Goal: Information Seeking & Learning: Learn about a topic

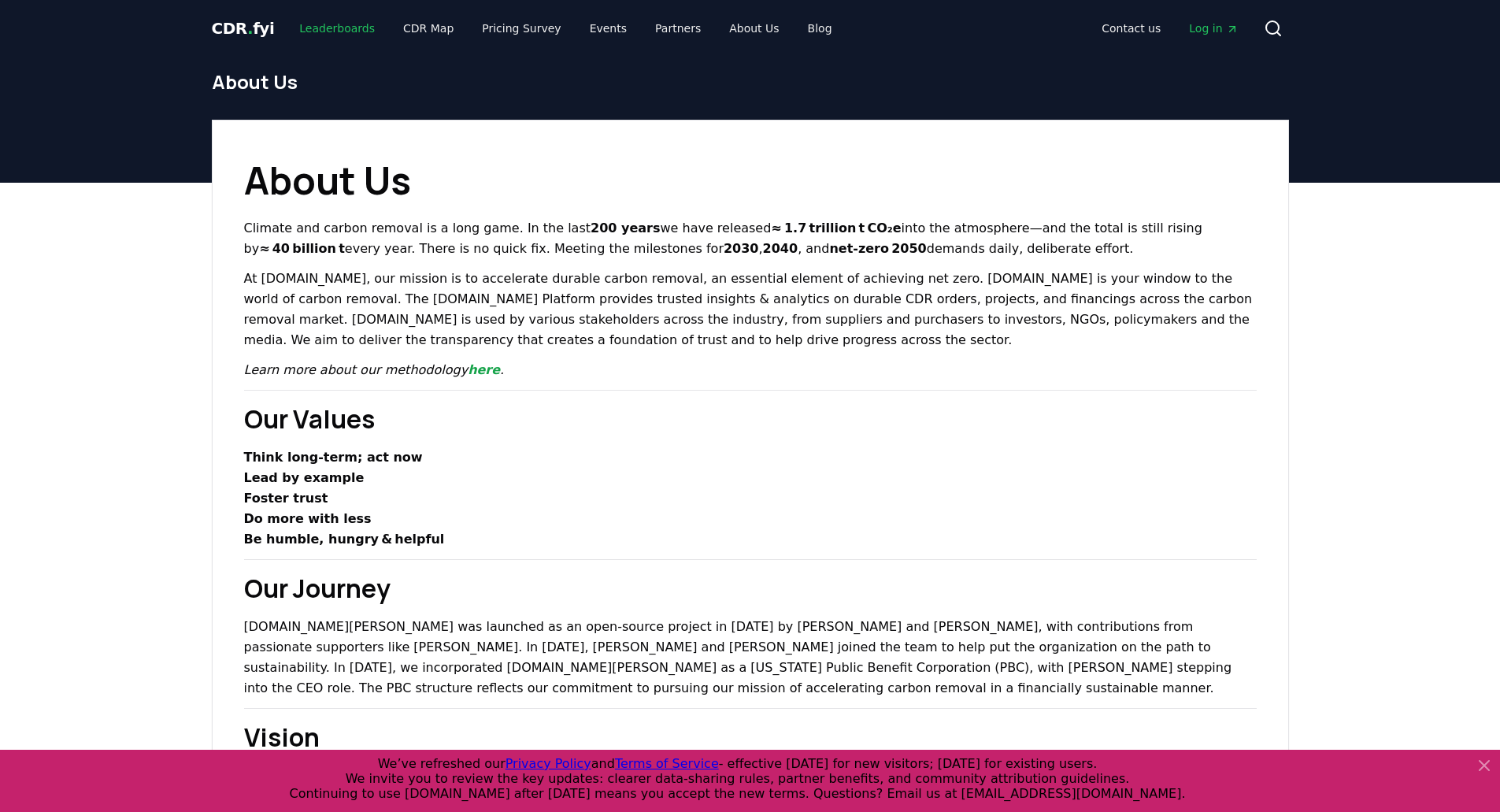
click at [337, 32] on link "Leaderboards" at bounding box center [336, 28] width 100 height 29
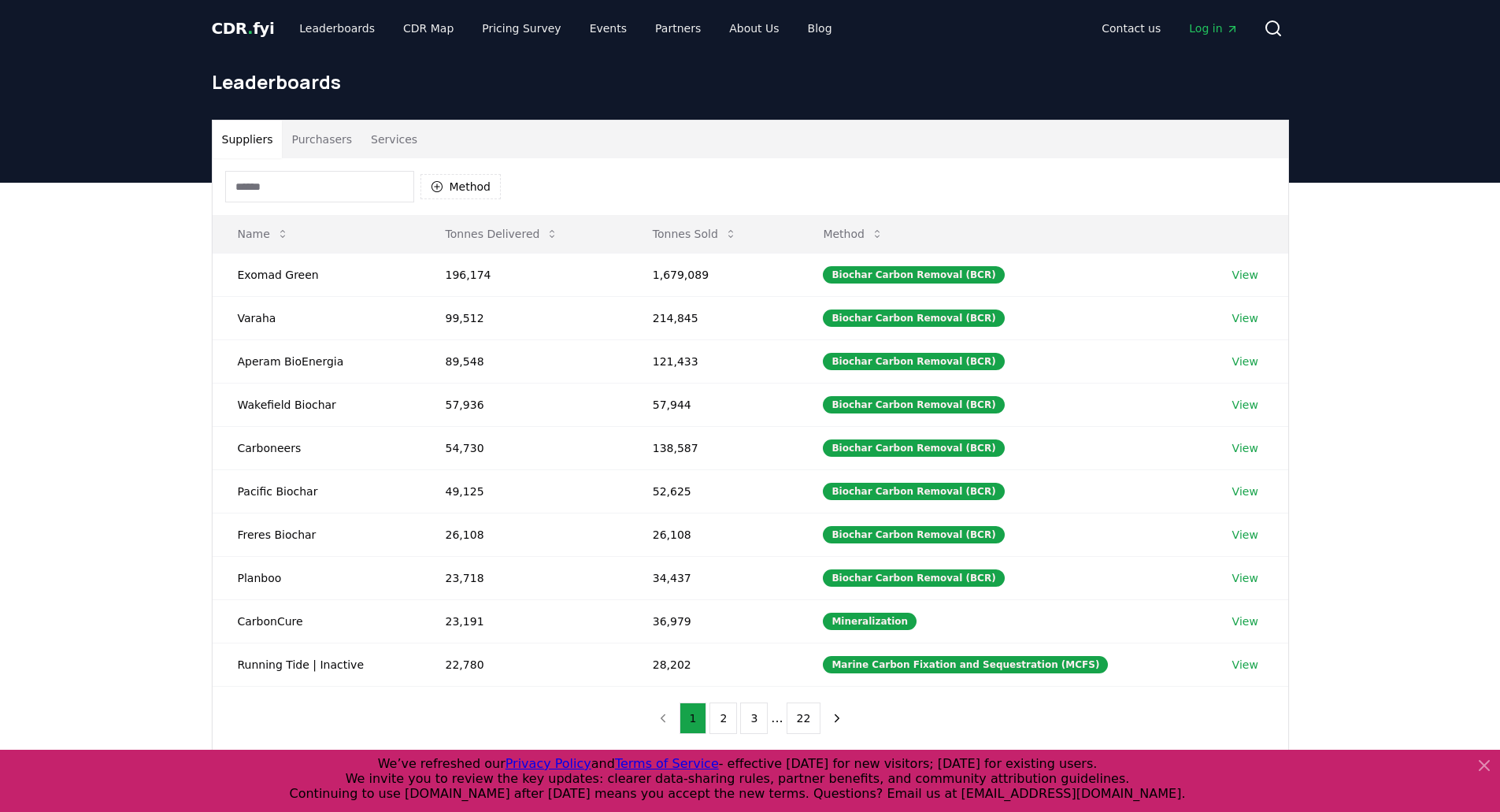
click at [1480, 760] on icon at bounding box center [1485, 765] width 10 height 10
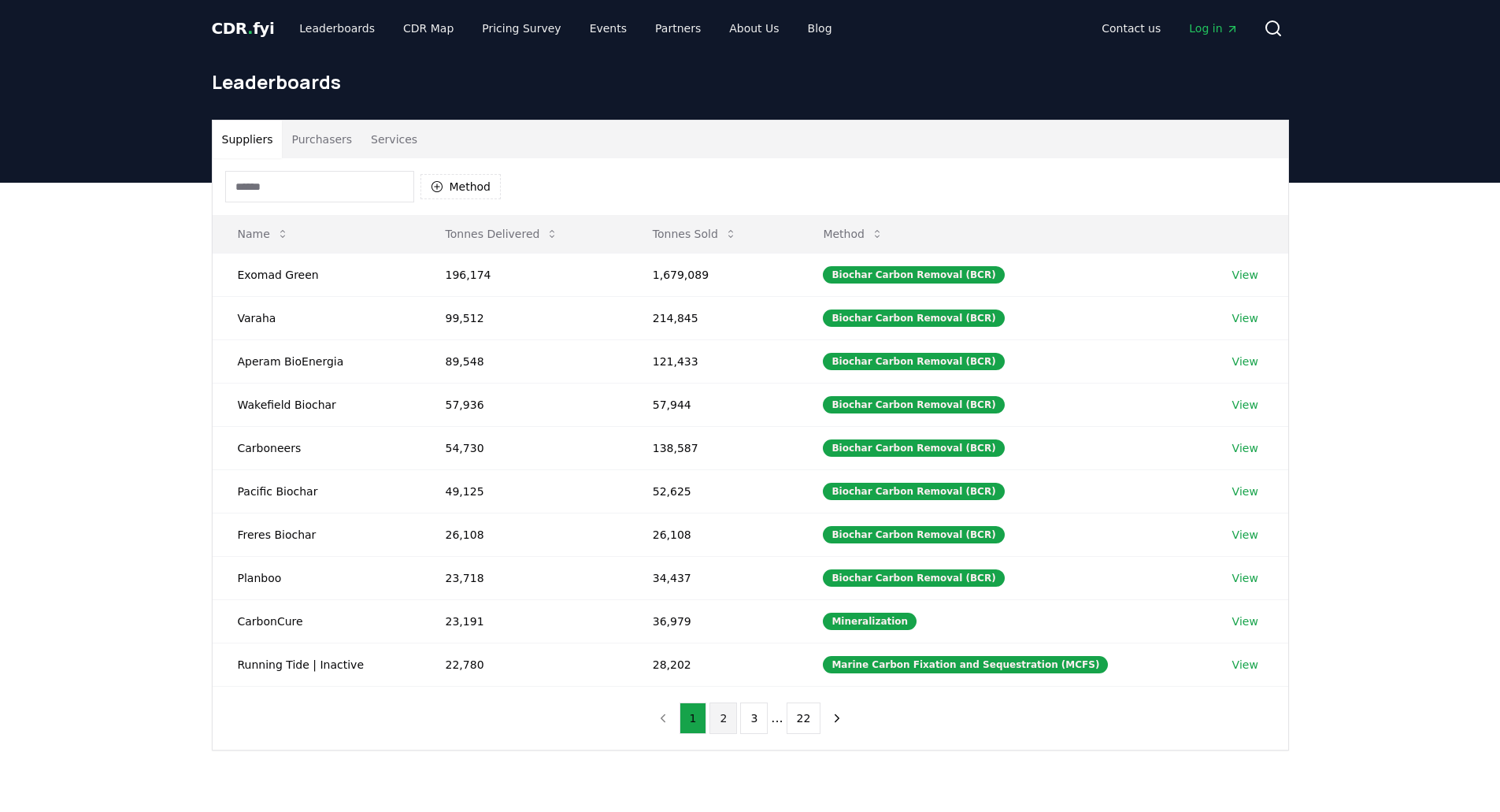
click at [727, 723] on button "2" at bounding box center [724, 719] width 28 height 32
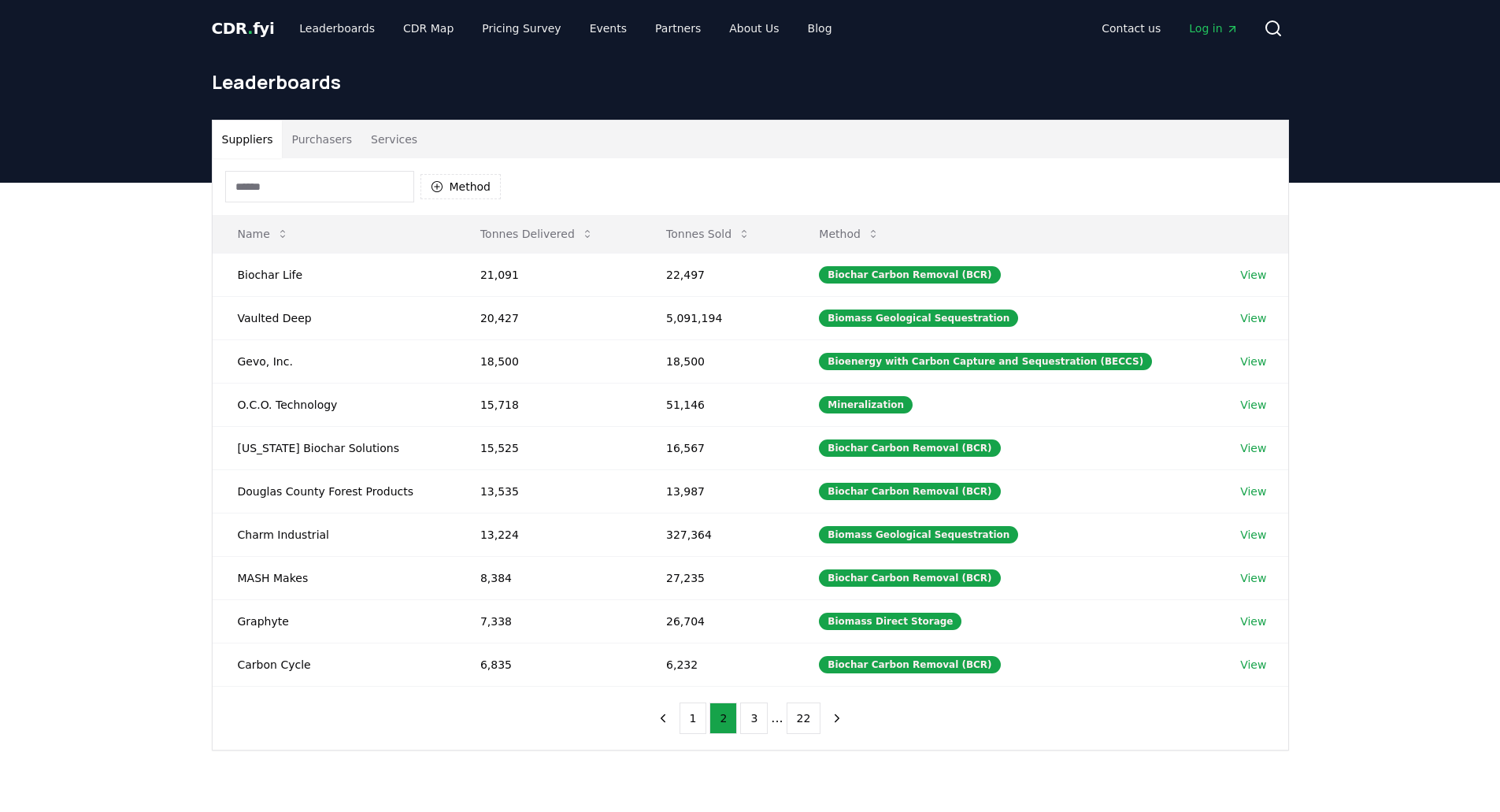
click at [299, 151] on button "Purchasers" at bounding box center [322, 139] width 80 height 38
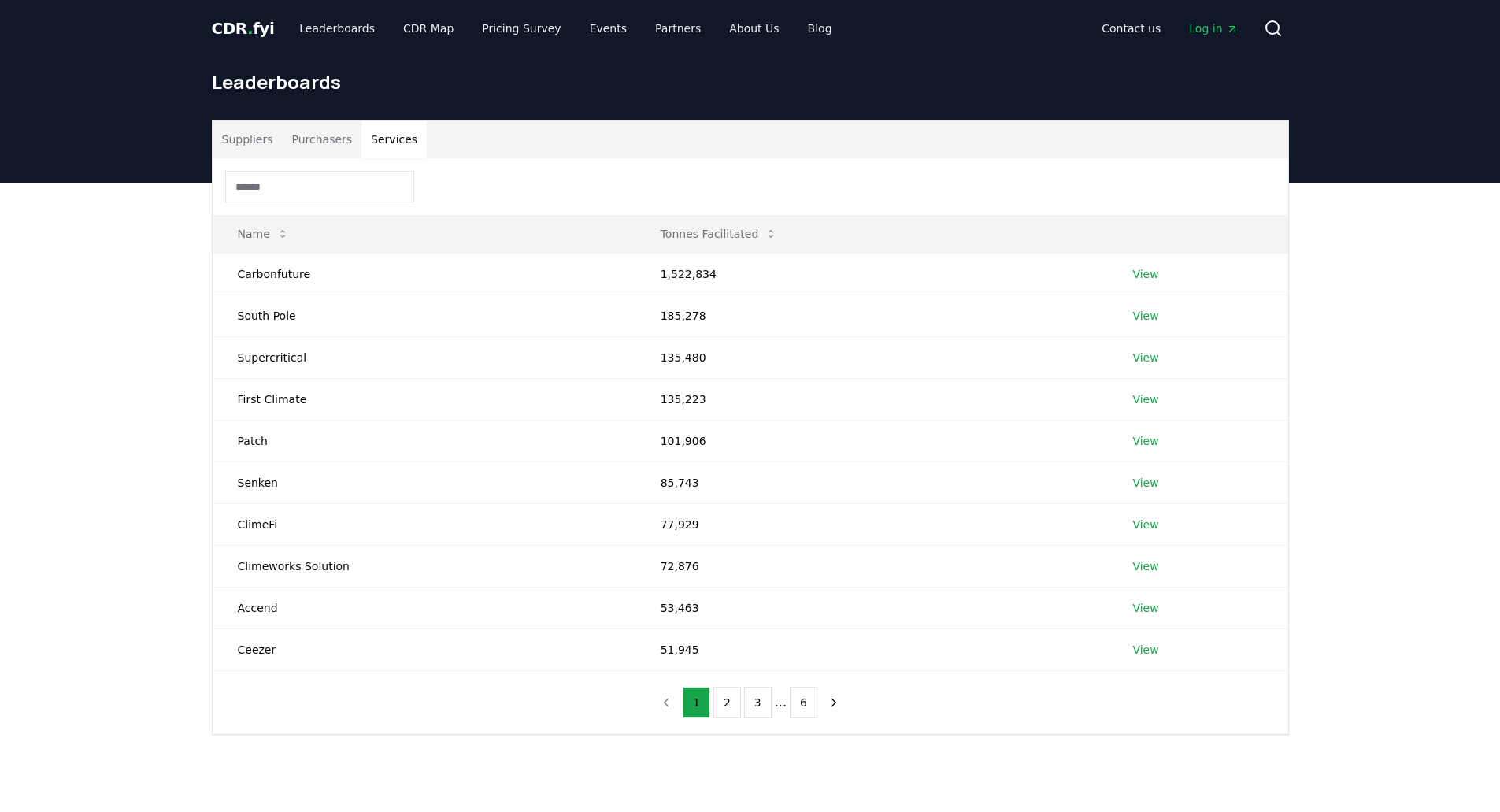
click at [362, 142] on button "Services" at bounding box center [395, 139] width 66 height 38
click at [240, 144] on button "Suppliers" at bounding box center [248, 139] width 71 height 38
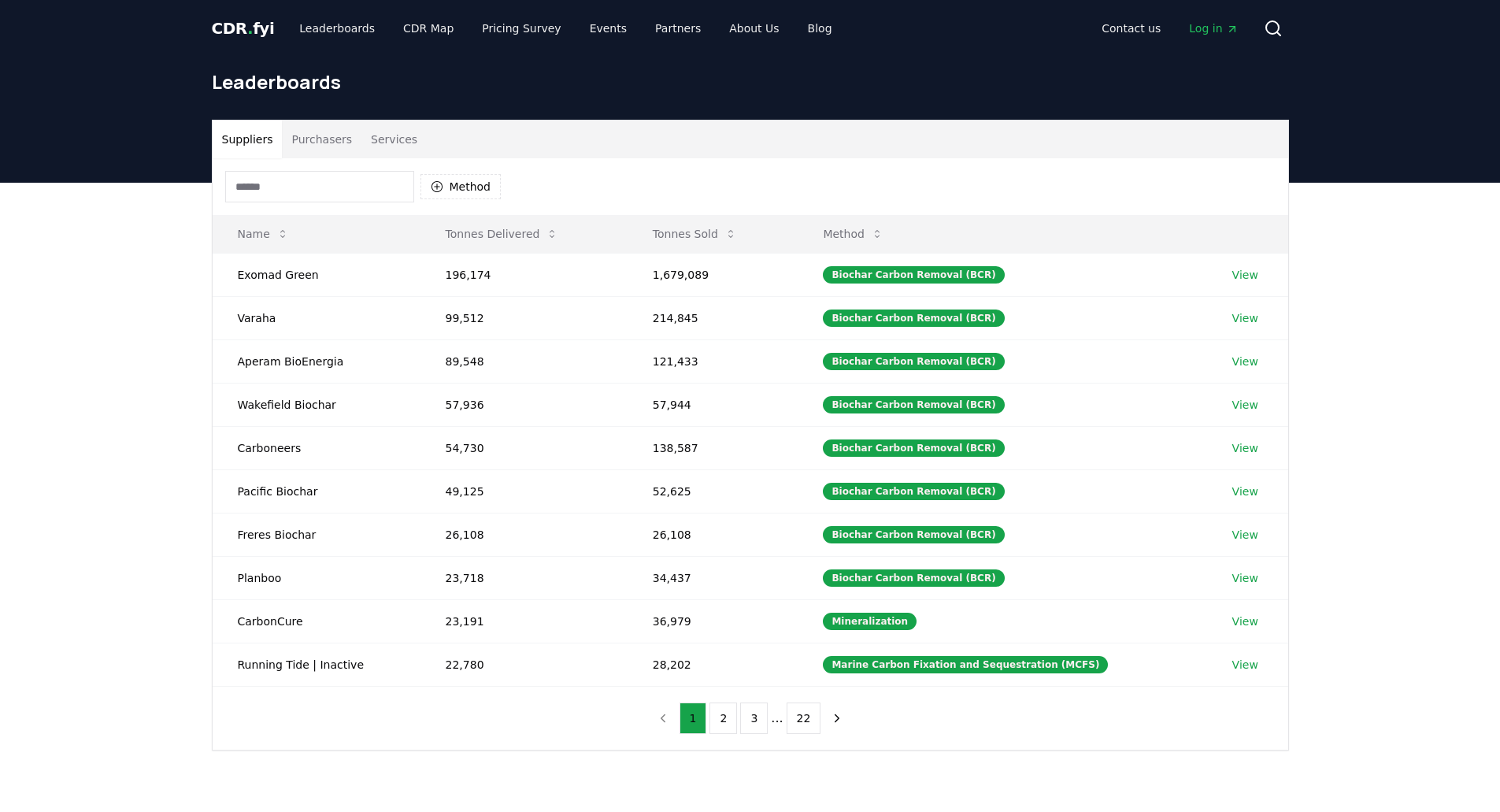
click at [241, 32] on span "CDR . fyi" at bounding box center [243, 28] width 63 height 19
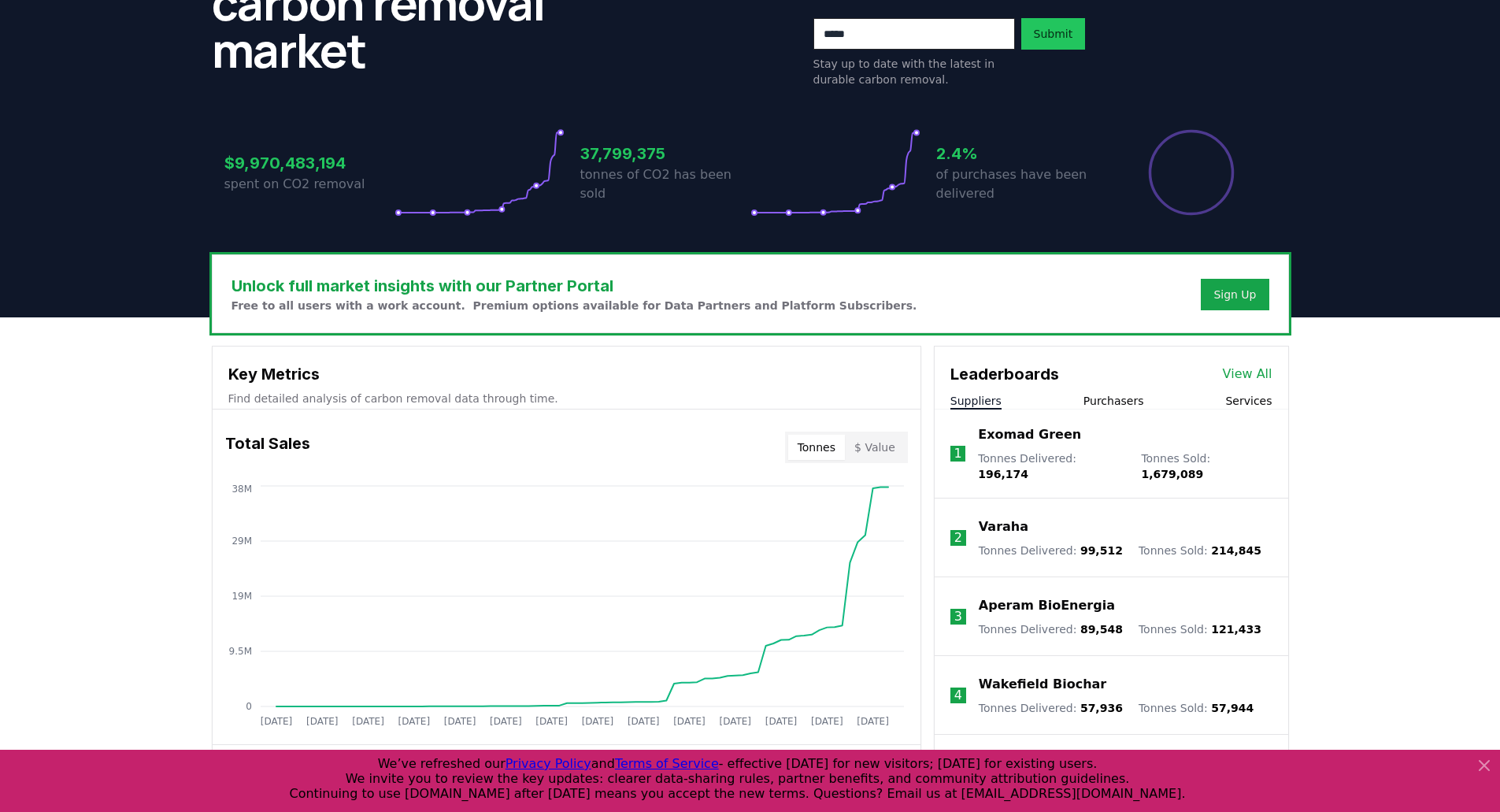
scroll to position [234, 0]
